Goal: Task Accomplishment & Management: Use online tool/utility

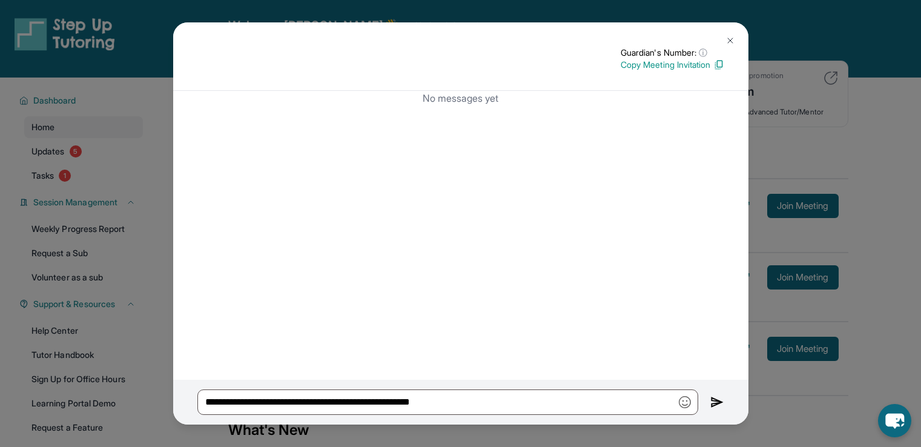
scroll to position [24, 0]
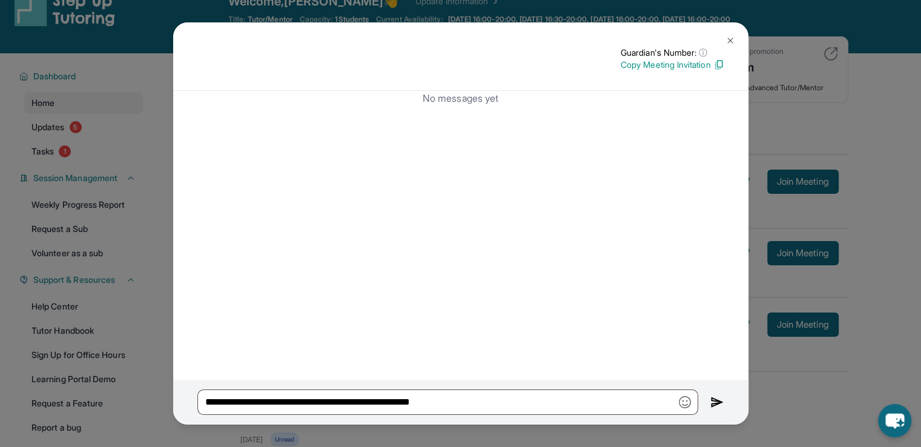
click at [729, 39] on img at bounding box center [731, 41] width 10 height 10
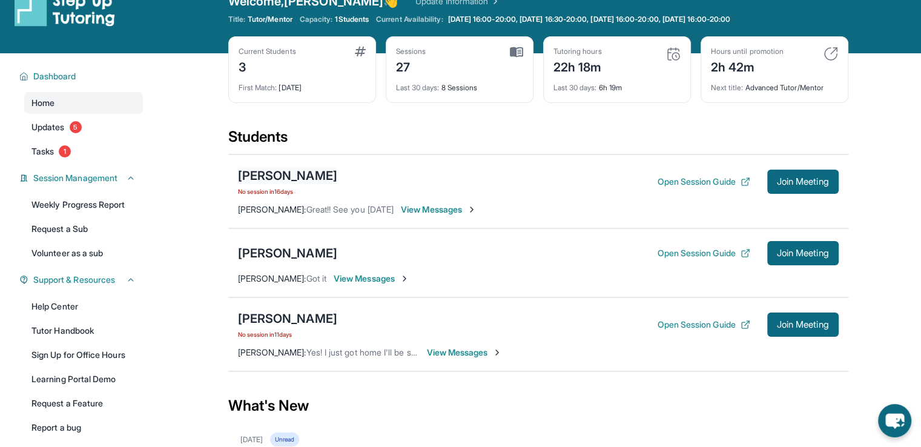
click at [303, 181] on div "[PERSON_NAME]" at bounding box center [287, 175] width 99 height 17
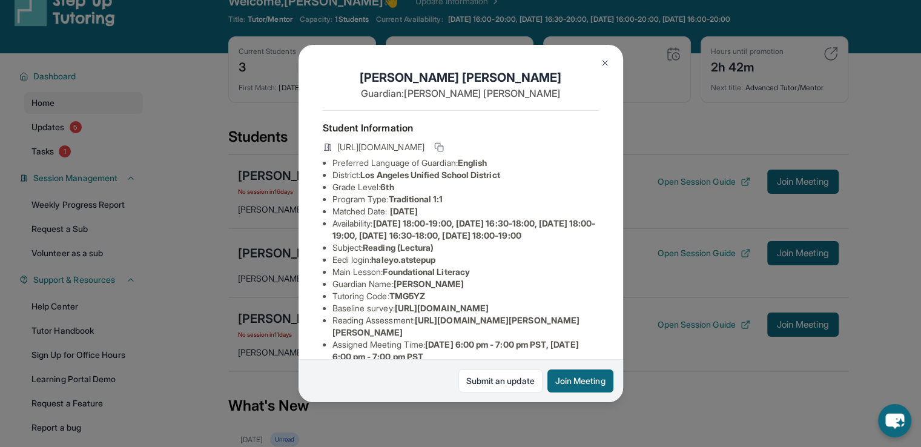
click at [405, 180] on span "Los Angeles Unified School District" at bounding box center [429, 175] width 139 height 10
click at [405, 193] on li "Grade Level: 6th" at bounding box center [466, 187] width 267 height 12
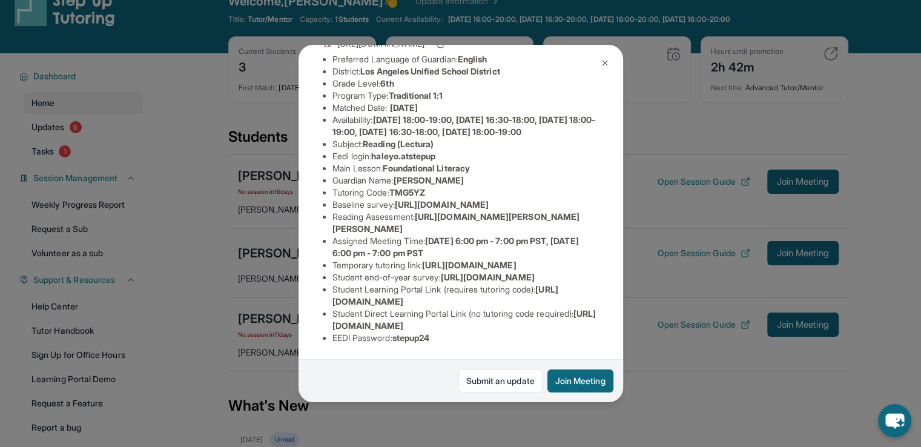
scroll to position [255, 0]
click at [457, 308] on li "Student Direct Learning Portal Link (no tutoring code required) : [URL][DOMAIN_…" at bounding box center [466, 320] width 267 height 24
click at [457, 316] on span "[URL][DOMAIN_NAME]" at bounding box center [465, 319] width 264 height 22
click at [454, 317] on span "[URL][DOMAIN_NAME]" at bounding box center [465, 319] width 264 height 22
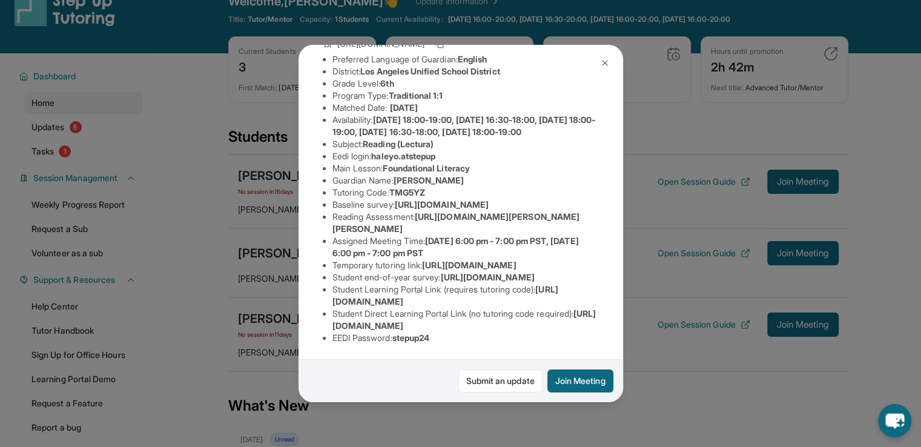
click at [455, 316] on span "[URL][DOMAIN_NAME]" at bounding box center [465, 319] width 264 height 22
click at [594, 47] on div "[PERSON_NAME] Guardian: [PERSON_NAME] Student Information [URL][DOMAIN_NAME] Pr…" at bounding box center [461, 223] width 325 height 357
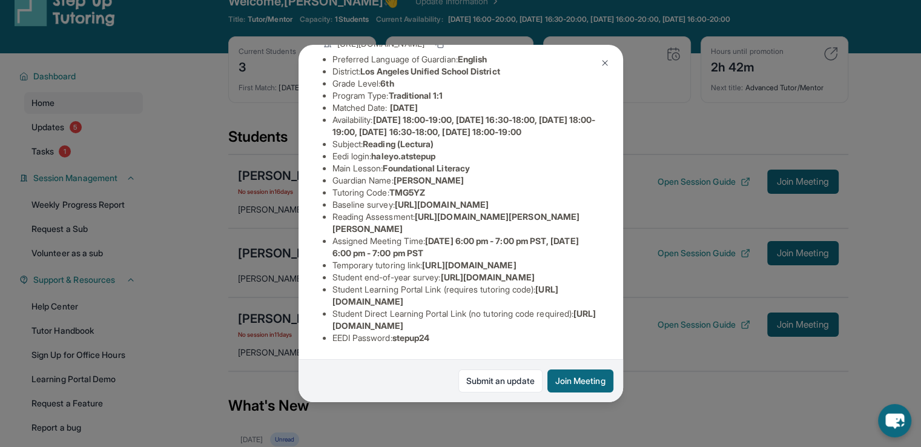
click at [604, 61] on img at bounding box center [605, 63] width 10 height 10
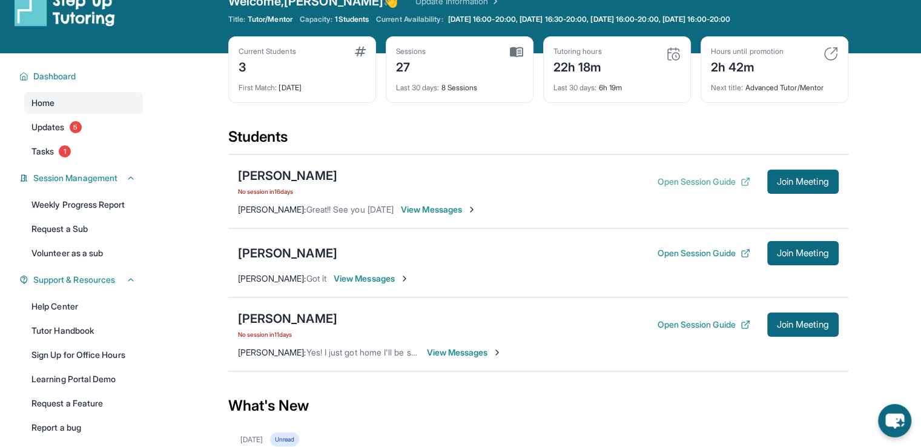
click at [691, 182] on button "Open Session Guide" at bounding box center [703, 182] width 93 height 12
click at [256, 172] on div "[PERSON_NAME]" at bounding box center [287, 175] width 99 height 17
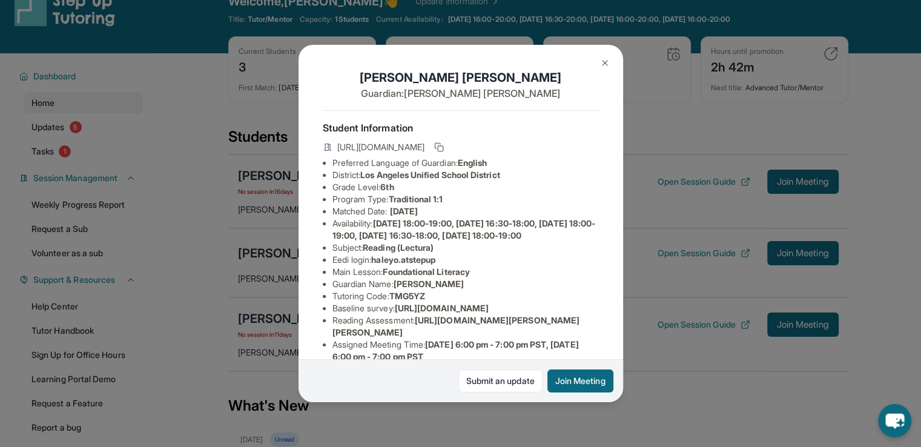
click at [377, 241] on span "[DATE] 18:00-19:00, [DATE] 16:30-18:00, [DATE] 18:00-19:00, [DATE] 16:30-18:00,…" at bounding box center [465, 229] width 264 height 22
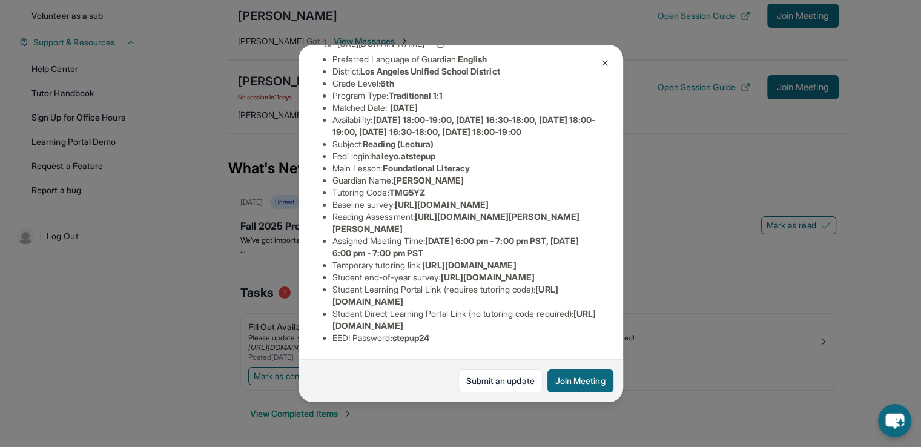
click at [187, 253] on div "[PERSON_NAME] Guardian: [PERSON_NAME] Student Information [URL][DOMAIN_NAME] Pr…" at bounding box center [460, 223] width 921 height 447
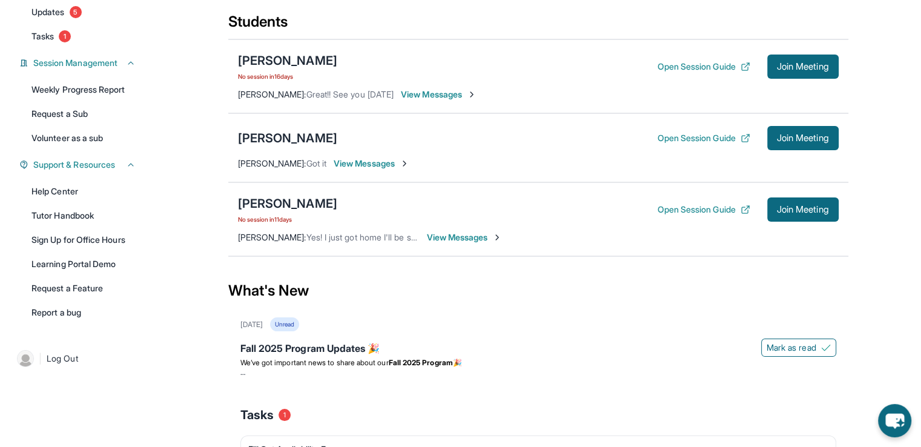
scroll to position [116, 0]
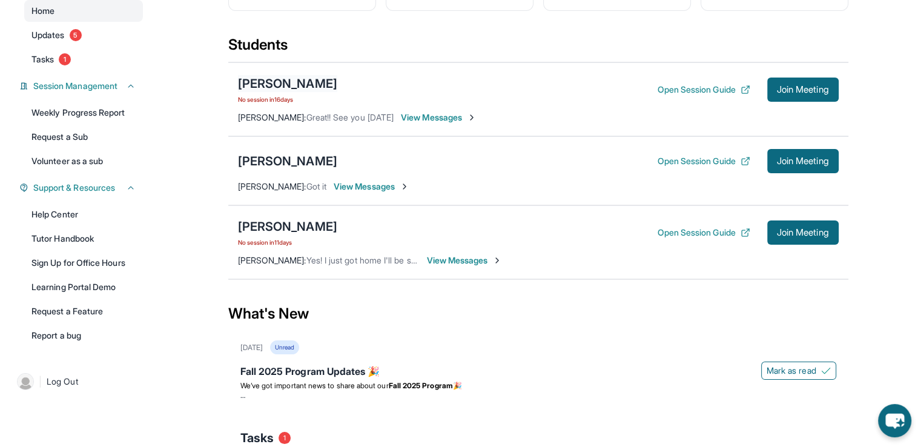
click at [294, 84] on div "[PERSON_NAME]" at bounding box center [287, 83] width 99 height 17
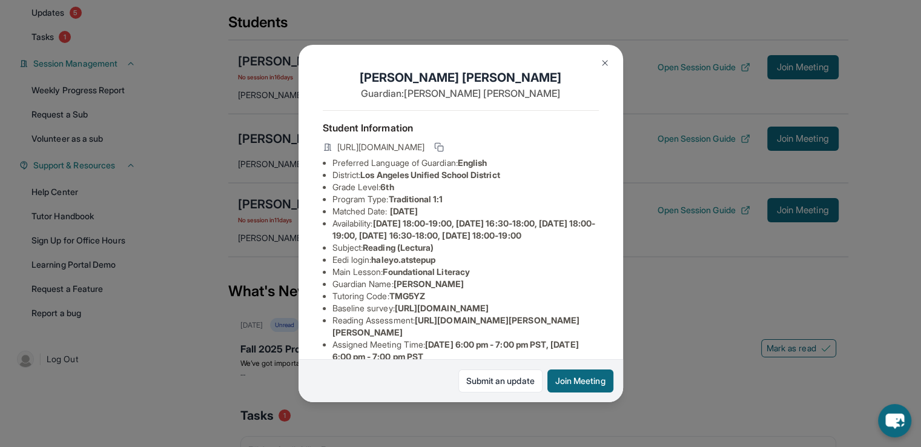
scroll to position [141, 0]
click at [374, 204] on li "Program Type: Traditional 1:1" at bounding box center [466, 199] width 267 height 12
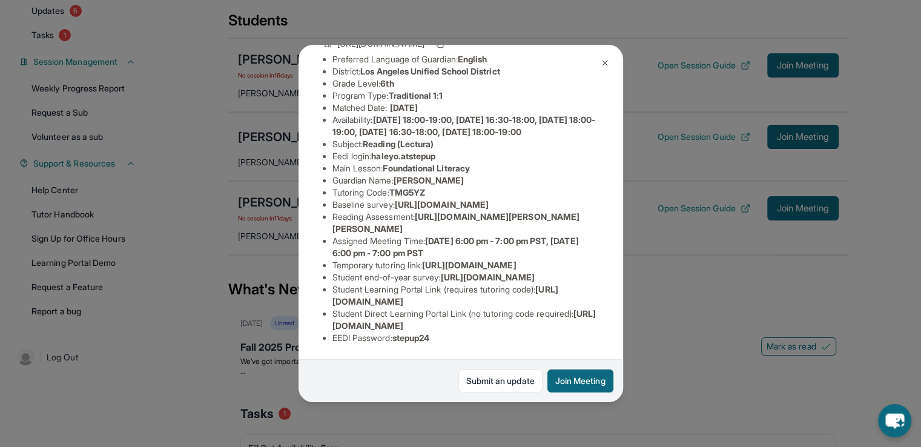
scroll to position [170, 0]
click at [426, 211] on span "[URL][DOMAIN_NAME][PERSON_NAME][PERSON_NAME]" at bounding box center [457, 222] width 248 height 22
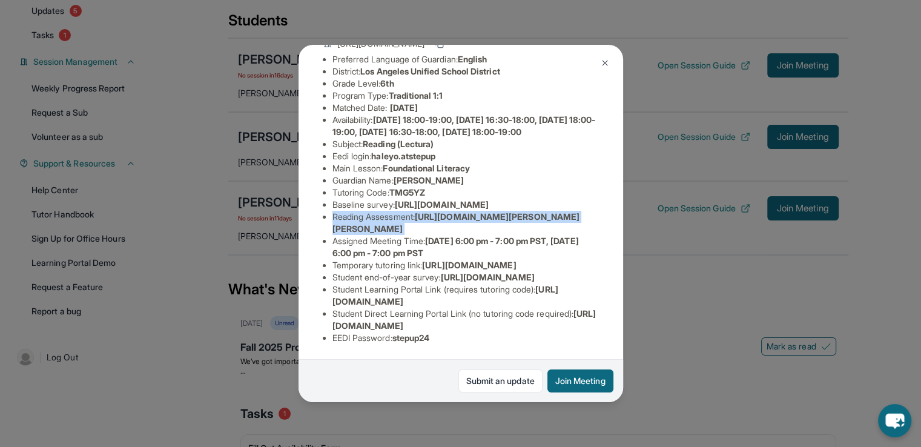
click at [427, 211] on span "[URL][DOMAIN_NAME][PERSON_NAME][PERSON_NAME]" at bounding box center [457, 222] width 248 height 22
drag, startPoint x: 494, startPoint y: 234, endPoint x: 422, endPoint y: 213, distance: 74.7
click at [422, 213] on li "Reading Assessment : [URL][DOMAIN_NAME][PERSON_NAME][PERSON_NAME]" at bounding box center [466, 223] width 267 height 24
copy span "[URL][DOMAIN_NAME][PERSON_NAME][PERSON_NAME]"
click at [436, 239] on span "[DATE] 6:00 pm - 7:00 pm PST, [DATE] 6:00 pm - 7:00 pm PST" at bounding box center [456, 247] width 247 height 22
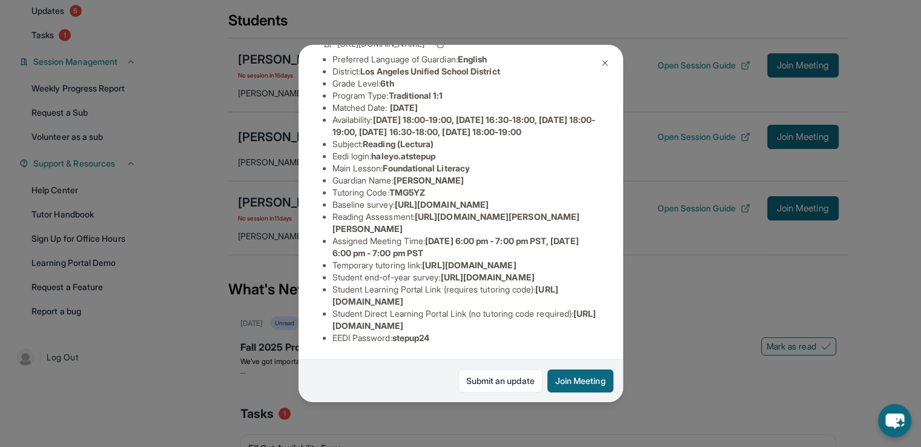
scroll to position [255, 0]
click at [600, 71] on button at bounding box center [605, 63] width 24 height 24
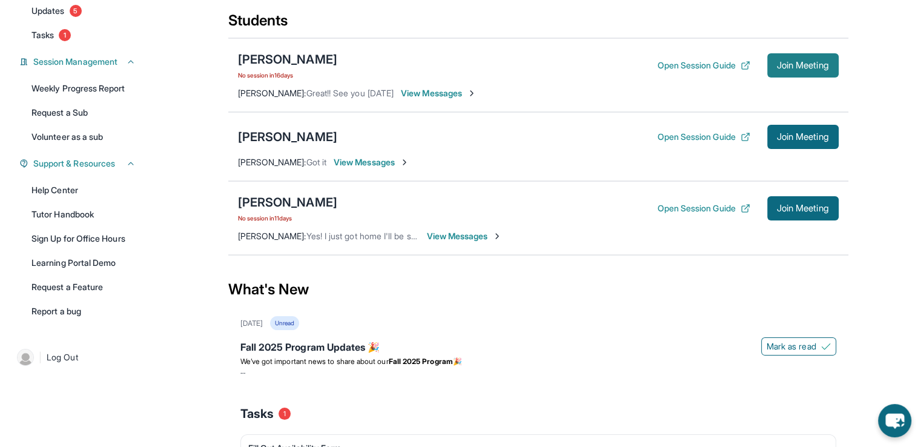
click at [773, 58] on button "Join Meeting" at bounding box center [803, 65] width 71 height 24
click at [329, 59] on div "[PERSON_NAME]" at bounding box center [287, 59] width 99 height 17
